Goal: Task Accomplishment & Management: Use online tool/utility

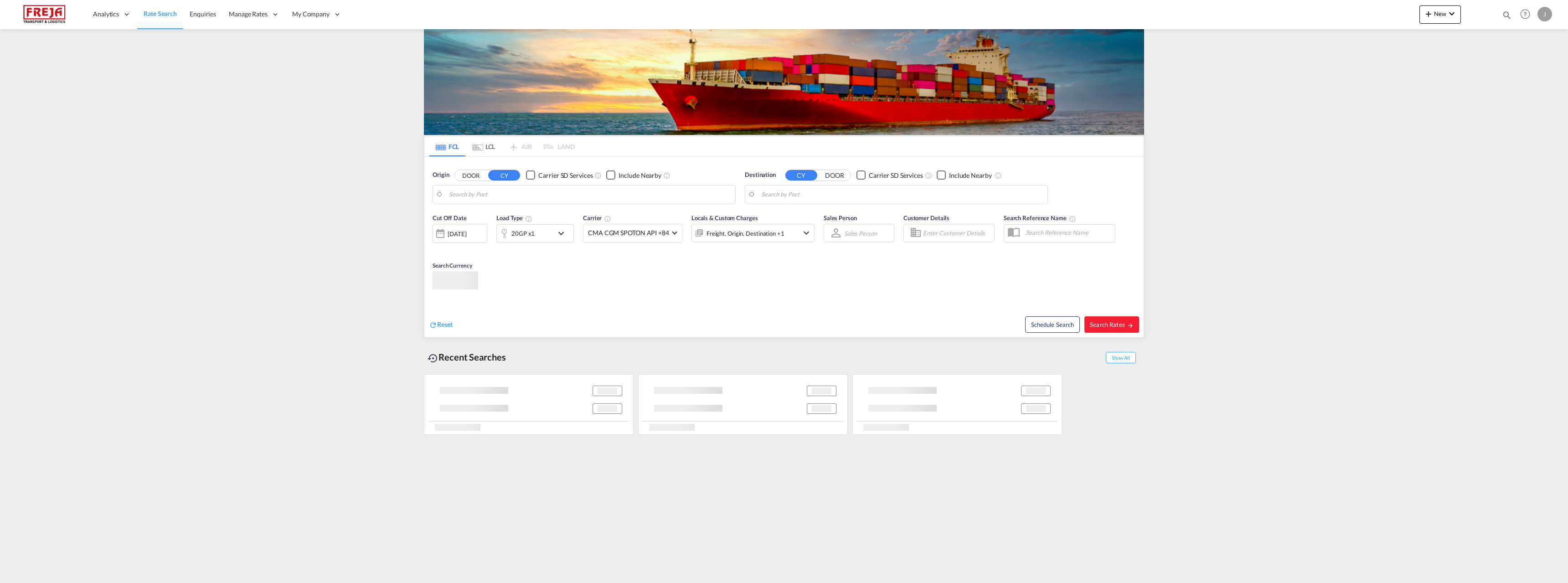
type input "[GEOGRAPHIC_DATA] ([GEOGRAPHIC_DATA]), [GEOGRAPHIC_DATA]"
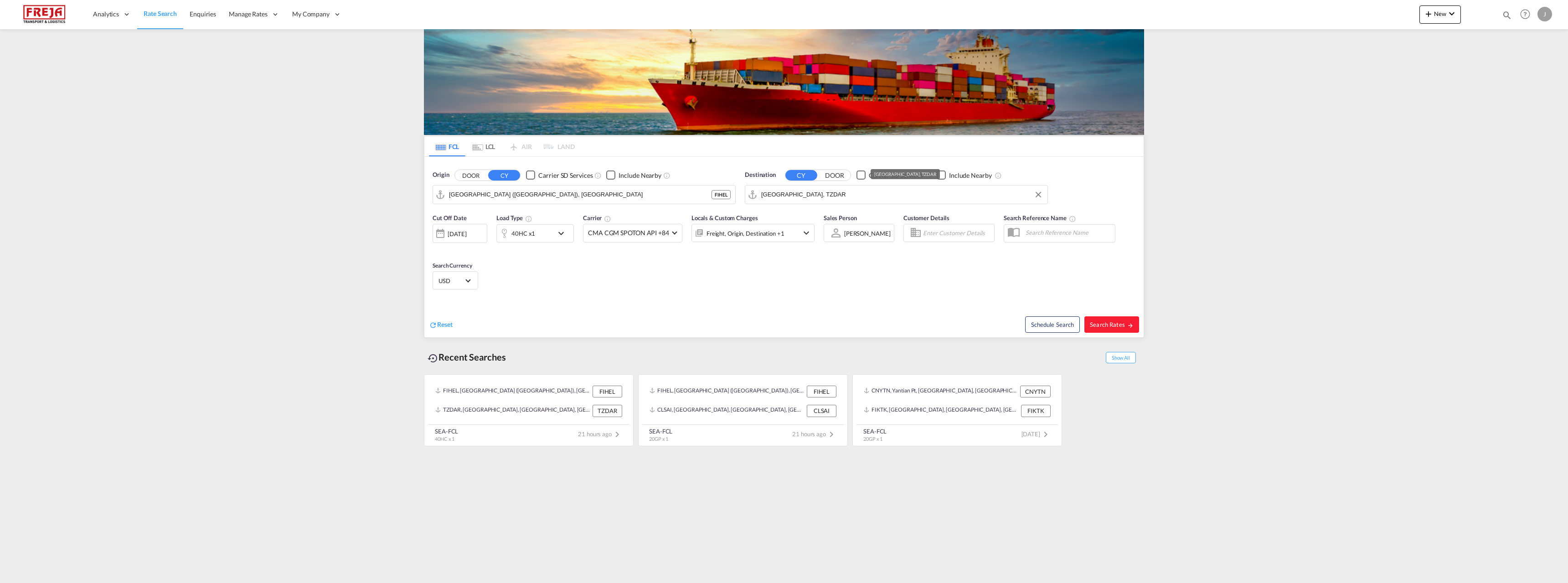
click at [770, 193] on input "[GEOGRAPHIC_DATA], TZDAR" at bounding box center [902, 194] width 282 height 14
click at [819, 245] on div "Vitoria [GEOGRAPHIC_DATA] [GEOGRAPHIC_DATA]" at bounding box center [832, 247] width 174 height 27
type input "[GEOGRAPHIC_DATA], BRVIX"
click at [1104, 325] on span "Search Rates" at bounding box center [1112, 324] width 44 height 7
type input "FIHEL to BRVIX / [DATE]"
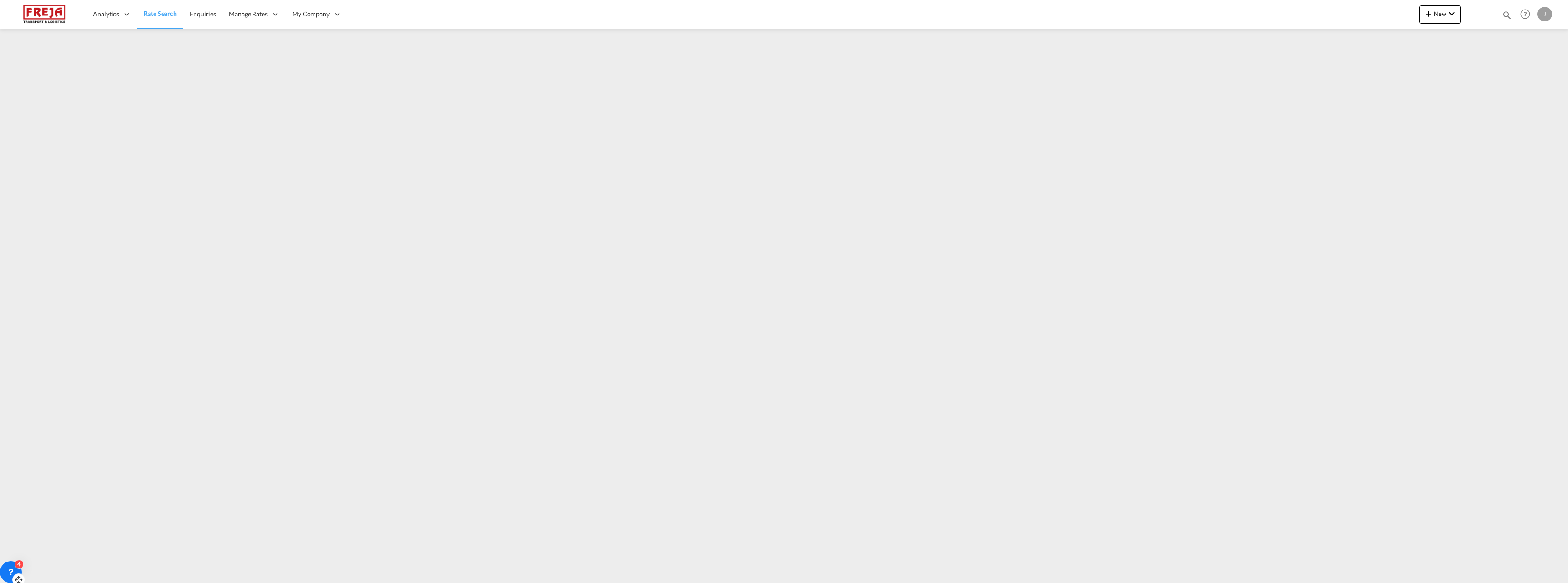
click at [15, 568] on icon at bounding box center [10, 572] width 9 height 9
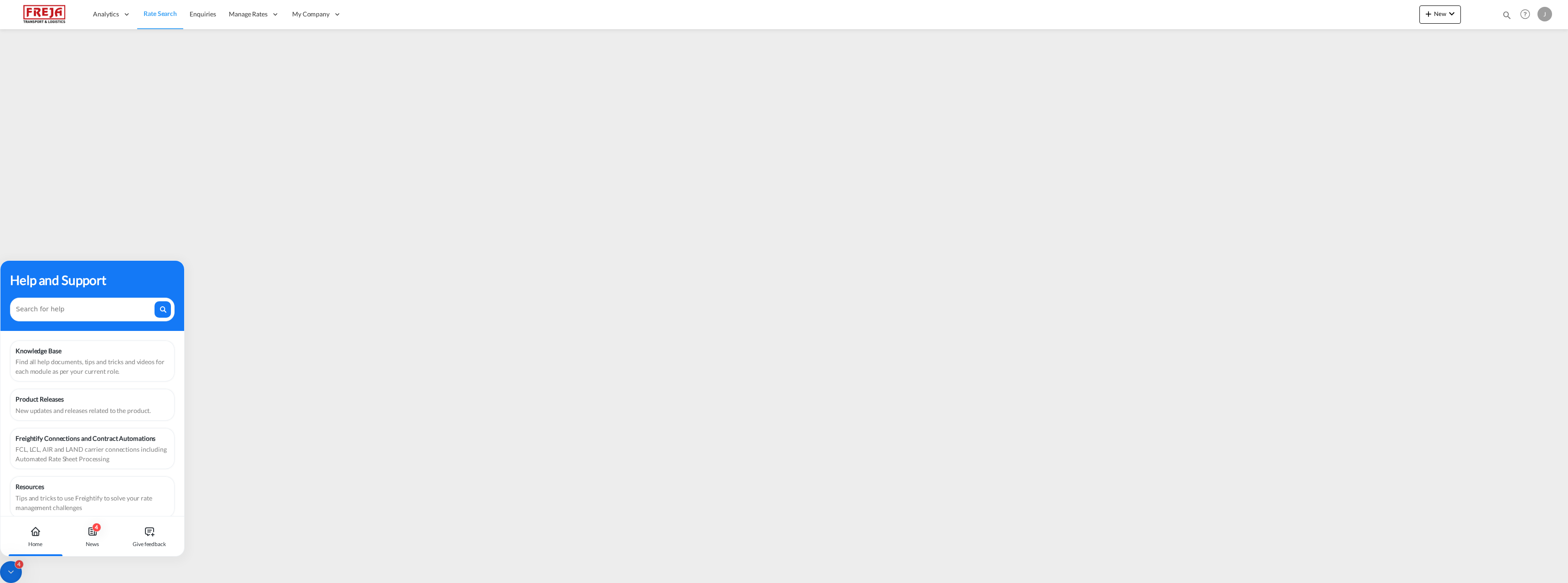
scroll to position [11, 0]
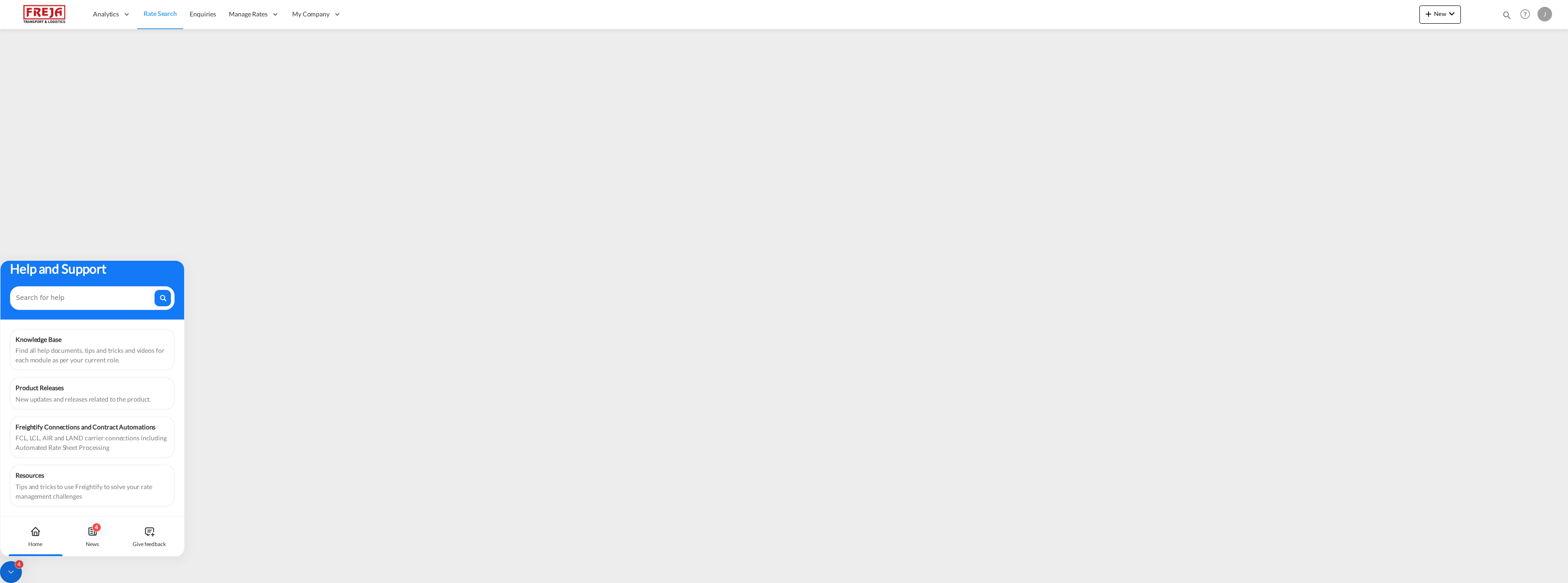
click at [37, 537] on icon at bounding box center [36, 532] width 11 height 11
click at [13, 573] on icon at bounding box center [10, 572] width 9 height 9
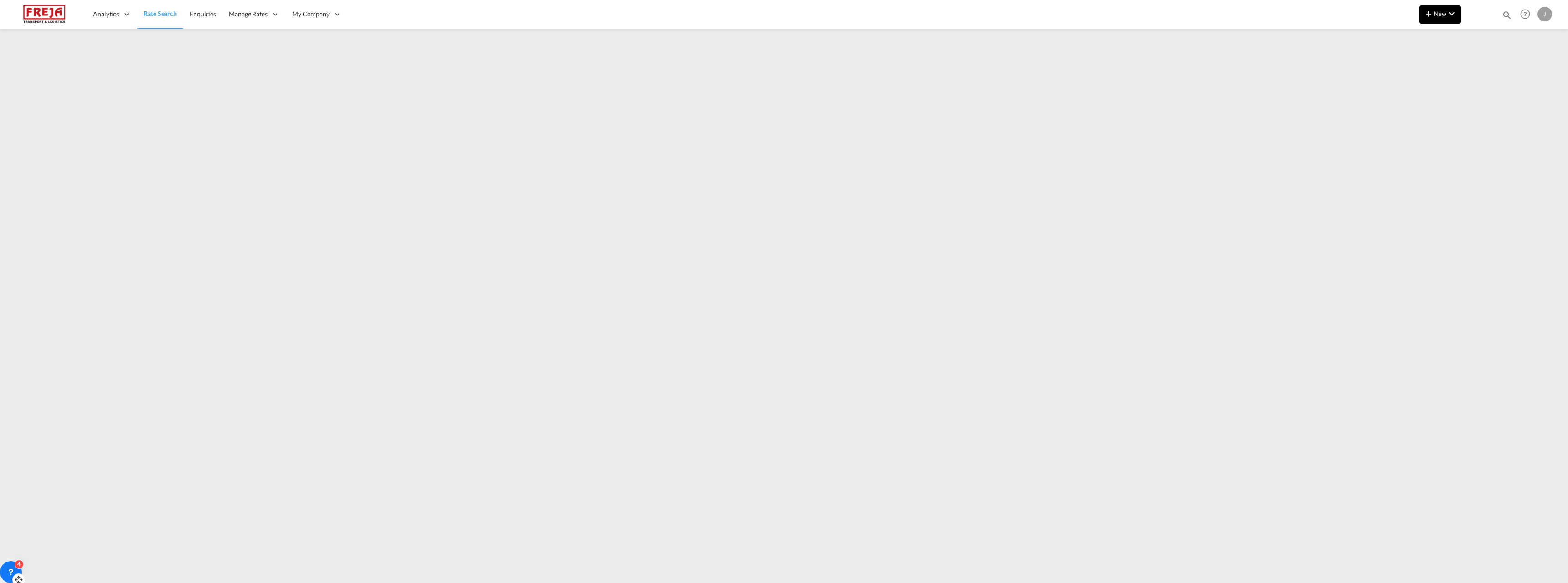
click at [1434, 13] on span "New" at bounding box center [1440, 14] width 34 height 7
click at [1468, 68] on div "Ratesheet" at bounding box center [1496, 68] width 56 height 23
